Goal: Task Accomplishment & Management: Manage account settings

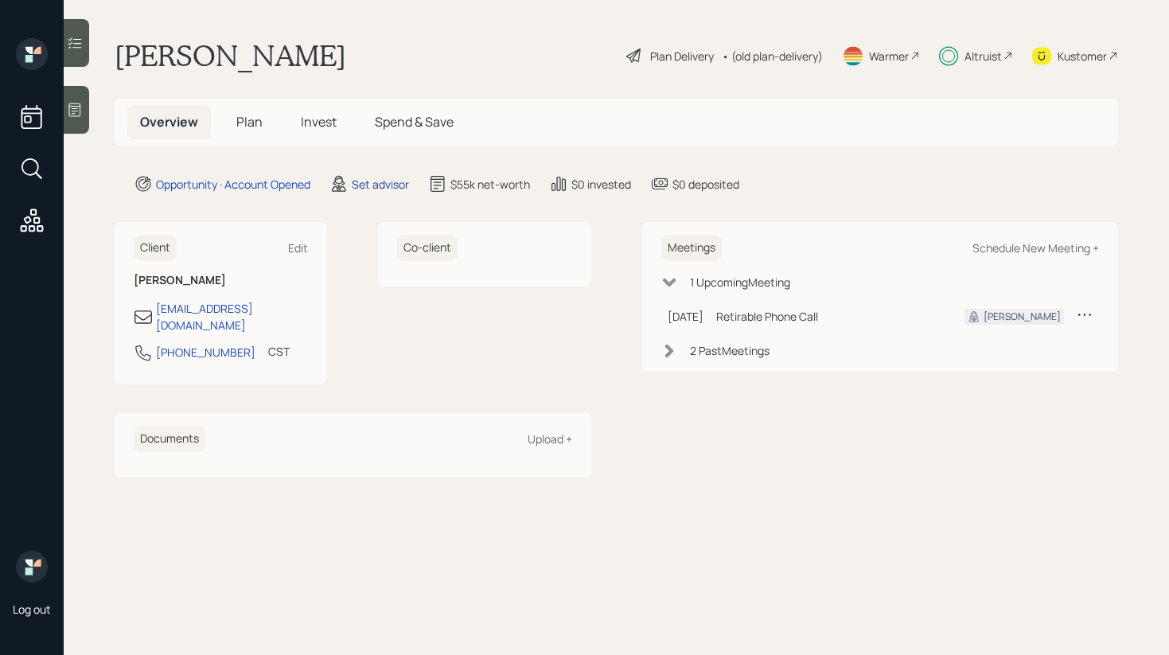
click at [385, 182] on div "Set advisor" at bounding box center [380, 184] width 57 height 17
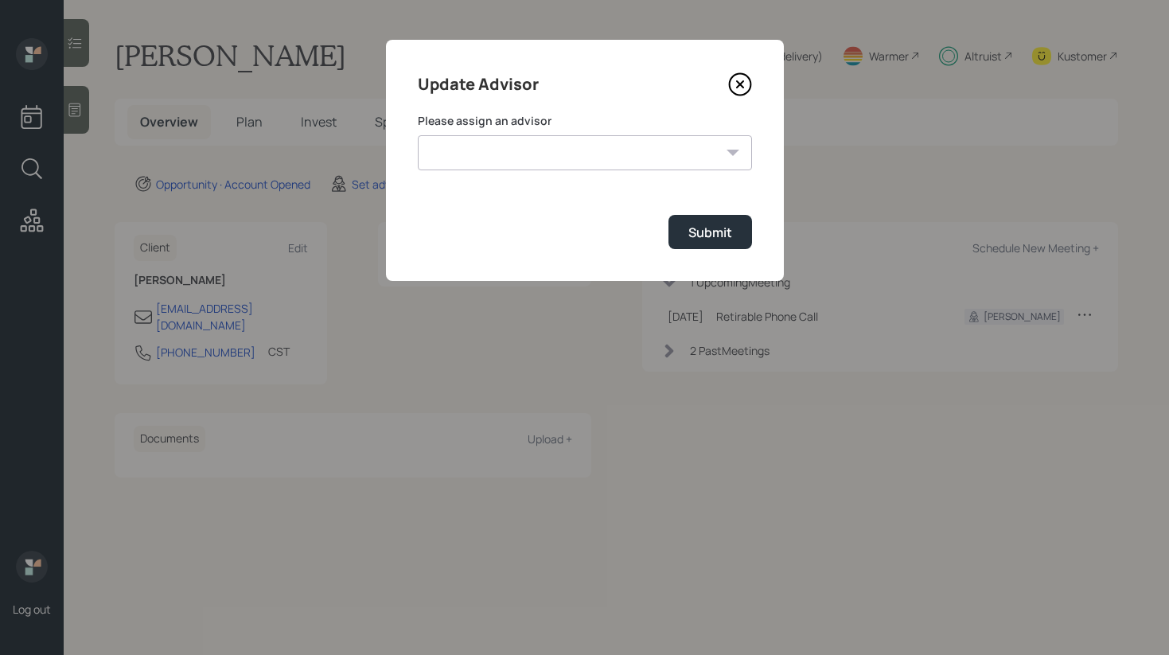
click at [549, 137] on select "[PERSON_NAME] [PERSON_NAME] End [PERSON_NAME] [PERSON_NAME] [PERSON_NAME] [PERS…" at bounding box center [585, 152] width 334 height 35
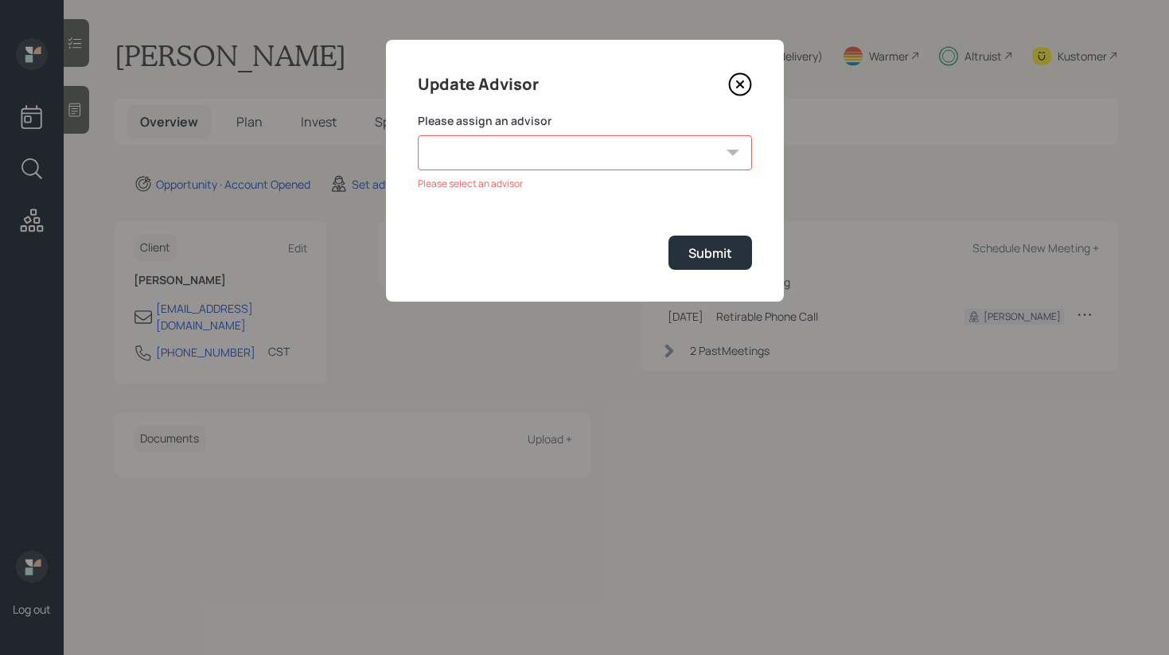
click at [733, 80] on icon at bounding box center [740, 84] width 24 height 24
